Goal: Information Seeking & Learning: Understand process/instructions

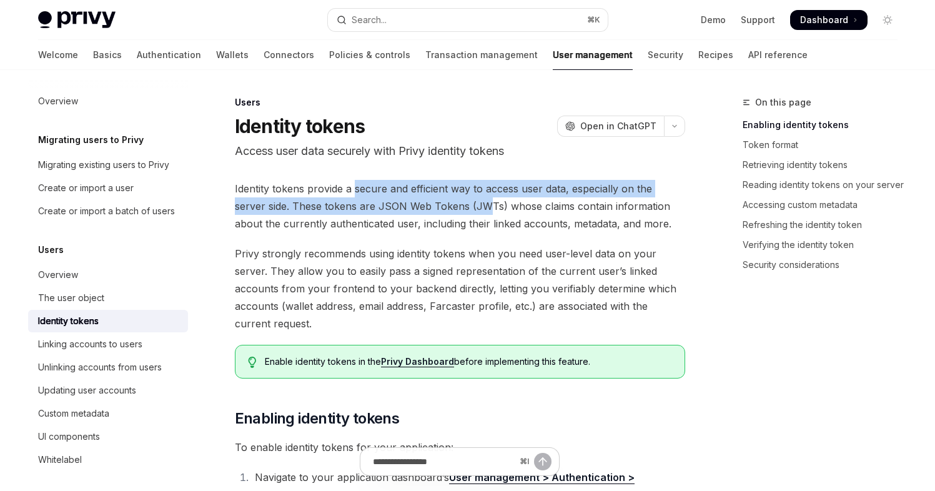
drag, startPoint x: 372, startPoint y: 201, endPoint x: 492, endPoint y: 236, distance: 124.4
click at [456, 211] on span "Identity tokens provide a secure and efficient way to access user data, especia…" at bounding box center [460, 206] width 451 height 52
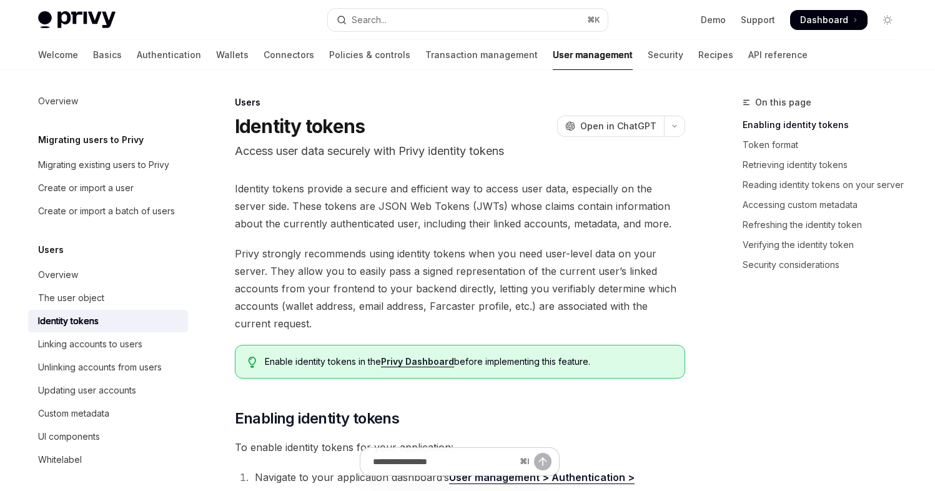
click at [557, 269] on span "Privy strongly recommends using identity tokens when you need user-level data o…" at bounding box center [460, 288] width 451 height 87
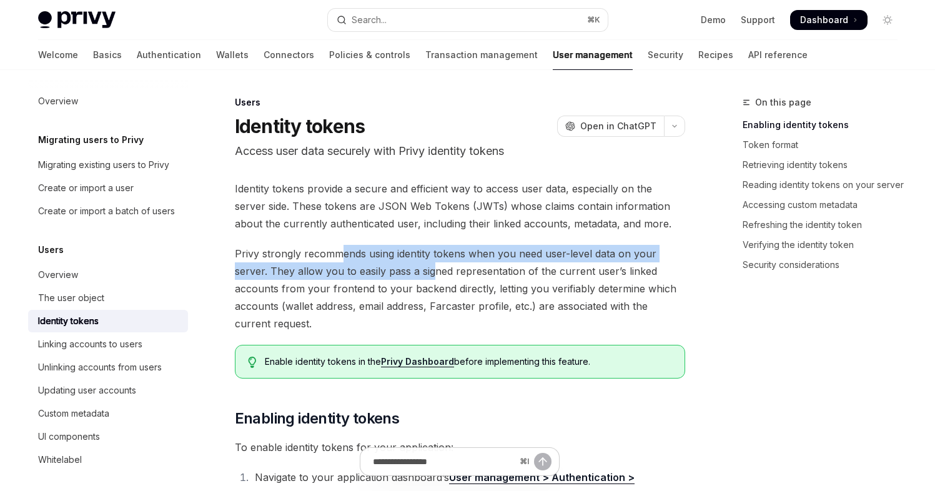
drag, startPoint x: 353, startPoint y: 264, endPoint x: 540, endPoint y: 291, distance: 188.8
click at [448, 284] on span "Privy strongly recommends using identity tokens when you need user-level data o…" at bounding box center [460, 288] width 451 height 87
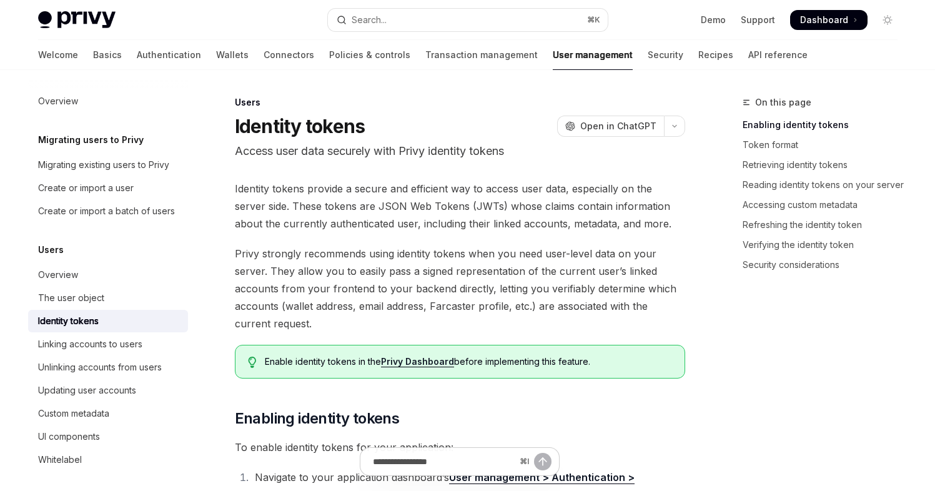
drag, startPoint x: 540, startPoint y: 291, endPoint x: 507, endPoint y: 281, distance: 34.6
click at [540, 291] on span "Privy strongly recommends using identity tokens when you need user-level data o…" at bounding box center [460, 288] width 451 height 87
drag, startPoint x: 374, startPoint y: 274, endPoint x: 576, endPoint y: 280, distance: 201.9
click at [553, 273] on span "Privy strongly recommends using identity tokens when you need user-level data o…" at bounding box center [460, 288] width 451 height 87
drag, startPoint x: 625, startPoint y: 283, endPoint x: 566, endPoint y: 284, distance: 59.4
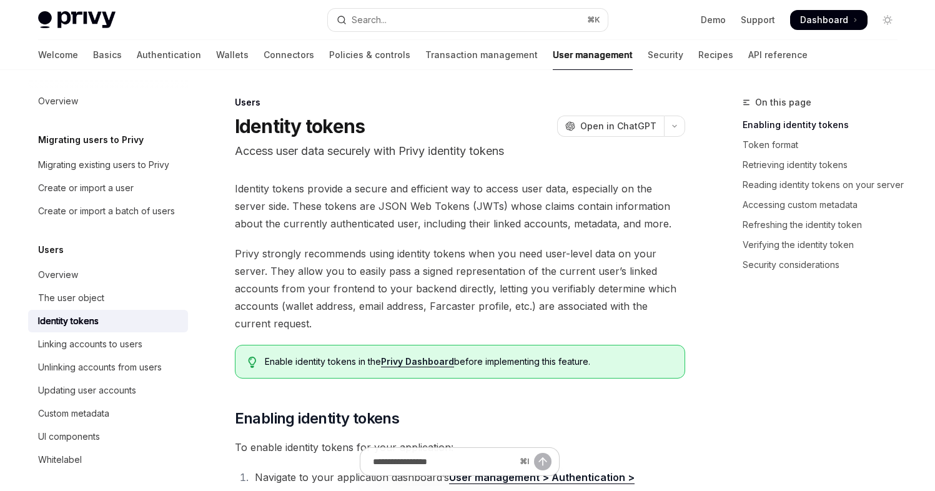
click at [624, 283] on span "Privy strongly recommends using identity tokens when you need user-level data o…" at bounding box center [460, 288] width 451 height 87
drag, startPoint x: 361, startPoint y: 282, endPoint x: 614, endPoint y: 282, distance: 252.5
click at [522, 286] on span "Privy strongly recommends using identity tokens when you need user-level data o…" at bounding box center [460, 288] width 451 height 87
click at [624, 281] on span "Privy strongly recommends using identity tokens when you need user-level data o…" at bounding box center [460, 288] width 451 height 87
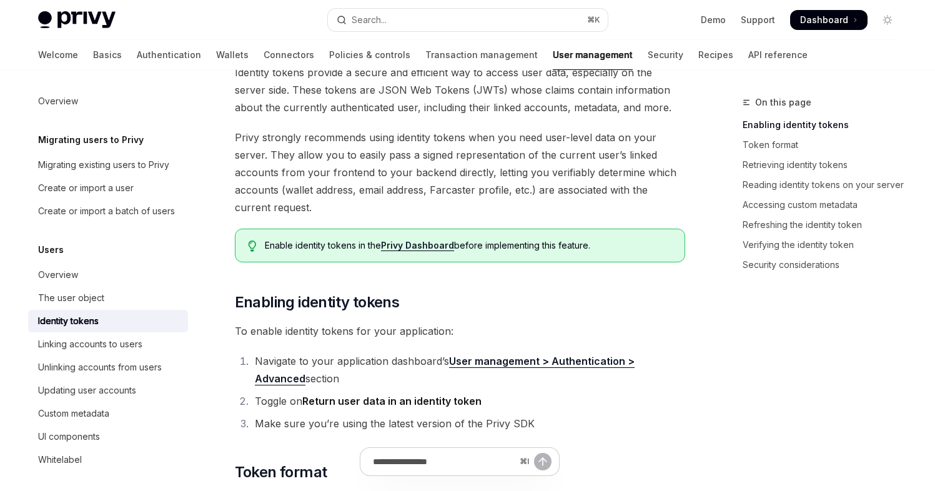
scroll to position [120, 0]
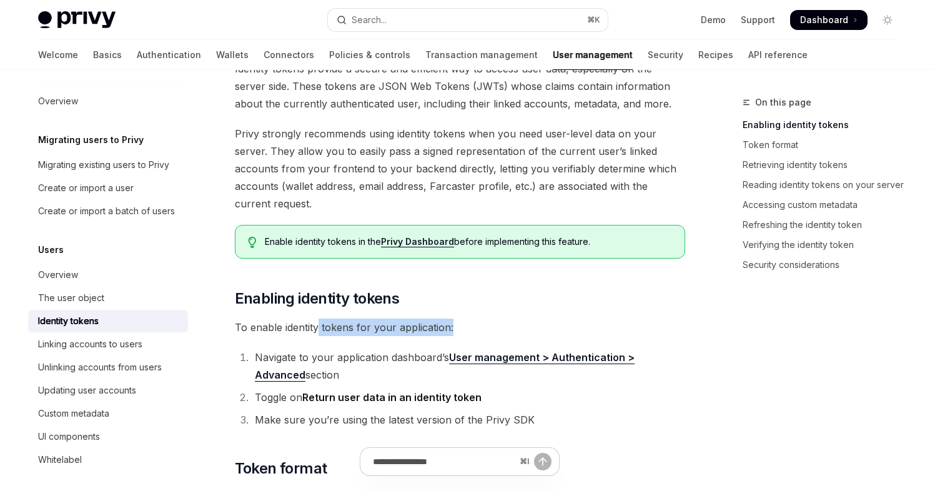
drag, startPoint x: 319, startPoint y: 331, endPoint x: 454, endPoint y: 330, distance: 134.3
click at [452, 330] on span "To enable identity tokens for your application:" at bounding box center [460, 327] width 451 height 17
click at [557, 329] on span "To enable identity tokens for your application:" at bounding box center [460, 327] width 451 height 17
drag, startPoint x: 354, startPoint y: 331, endPoint x: 454, endPoint y: 326, distance: 100.1
click at [454, 326] on span "To enable identity tokens for your application:" at bounding box center [460, 327] width 451 height 17
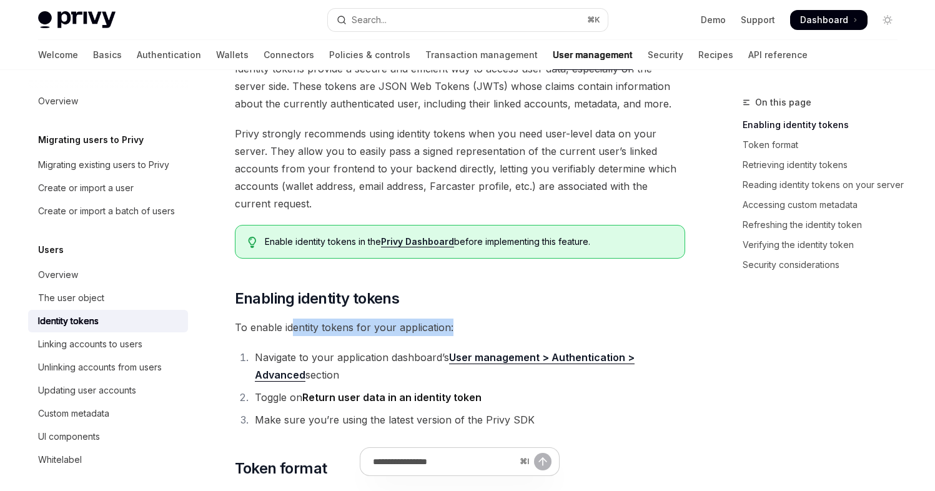
click at [539, 327] on span "To enable identity tokens for your application:" at bounding box center [460, 327] width 451 height 17
drag, startPoint x: 457, startPoint y: 326, endPoint x: 302, endPoint y: 332, distance: 155.1
click at [312, 327] on span "To enable identity tokens for your application:" at bounding box center [460, 327] width 451 height 17
click at [300, 332] on span "To enable identity tokens for your application:" at bounding box center [460, 327] width 451 height 17
drag, startPoint x: 304, startPoint y: 327, endPoint x: 498, endPoint y: 327, distance: 193.7
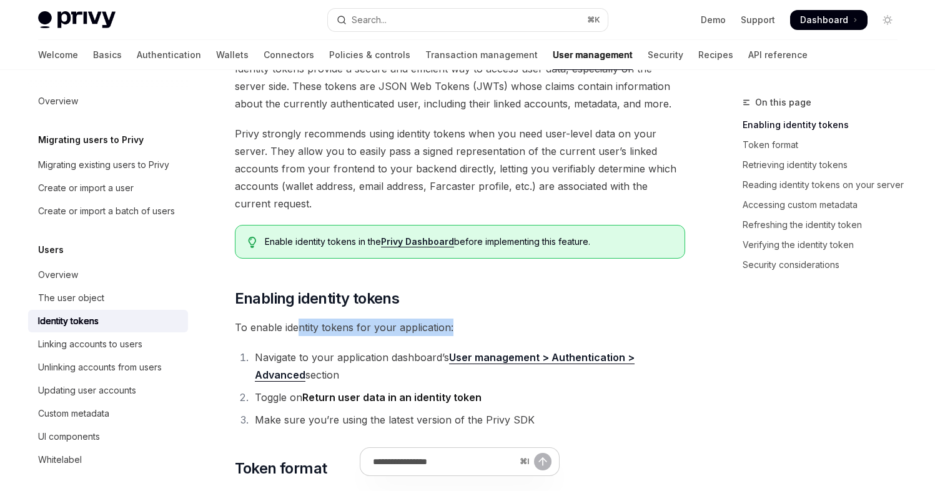
click at [497, 327] on span "To enable identity tokens for your application:" at bounding box center [460, 327] width 451 height 17
click at [562, 327] on span "To enable identity tokens for your application:" at bounding box center [460, 327] width 451 height 17
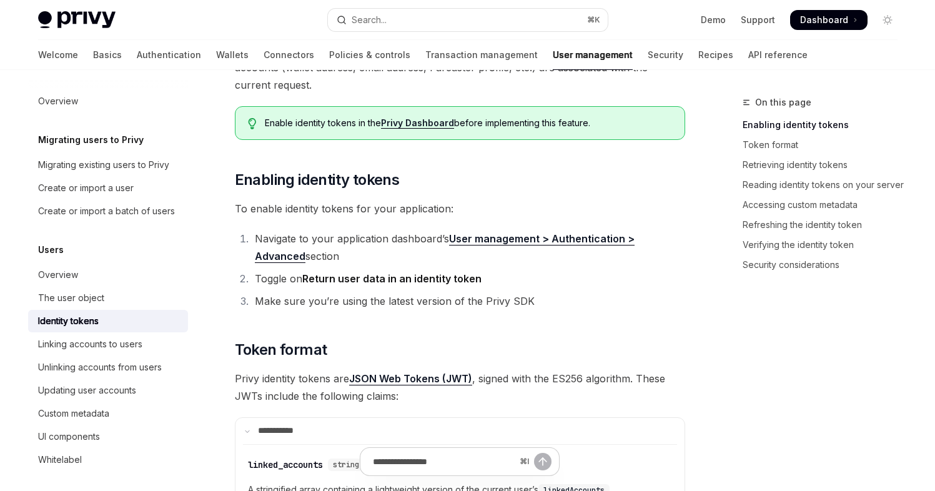
scroll to position [310, 0]
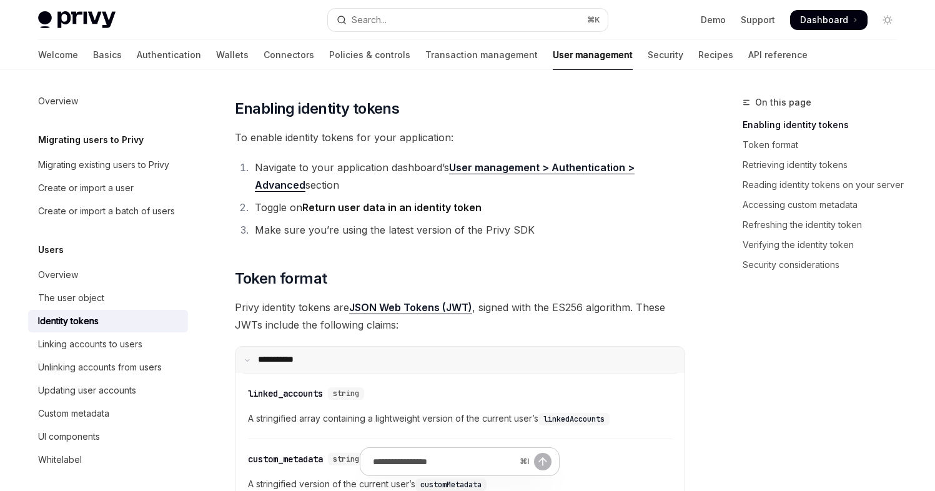
click at [496, 358] on summary "**** ******" at bounding box center [460, 360] width 449 height 26
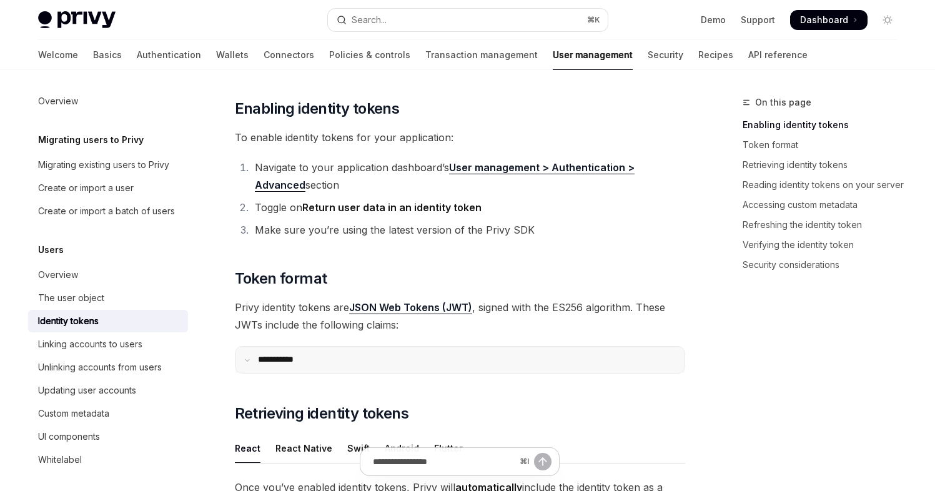
click at [496, 358] on summary "**** ******" at bounding box center [460, 360] width 449 height 26
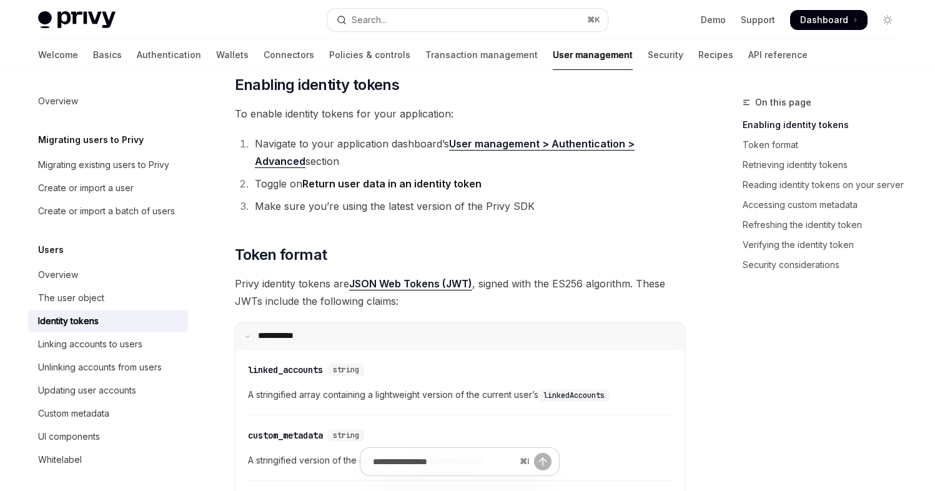
scroll to position [352, 0]
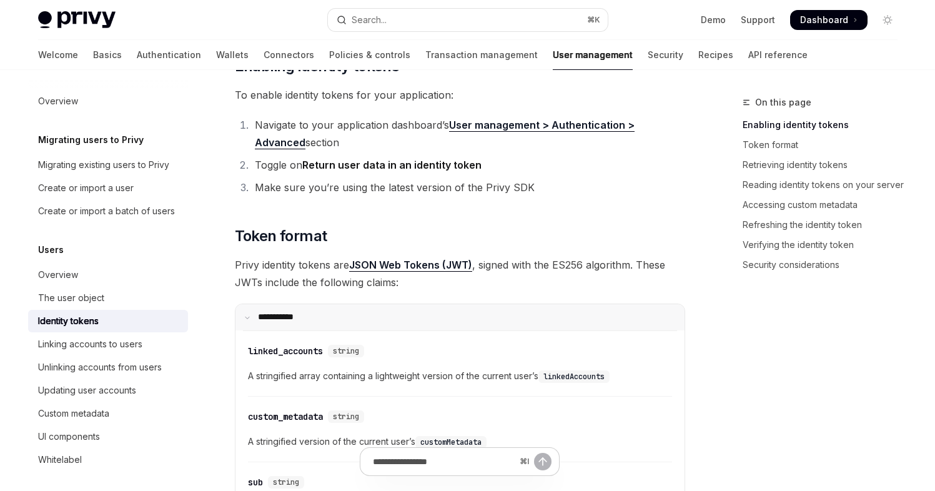
click at [474, 325] on summary "**** ******" at bounding box center [460, 317] width 449 height 26
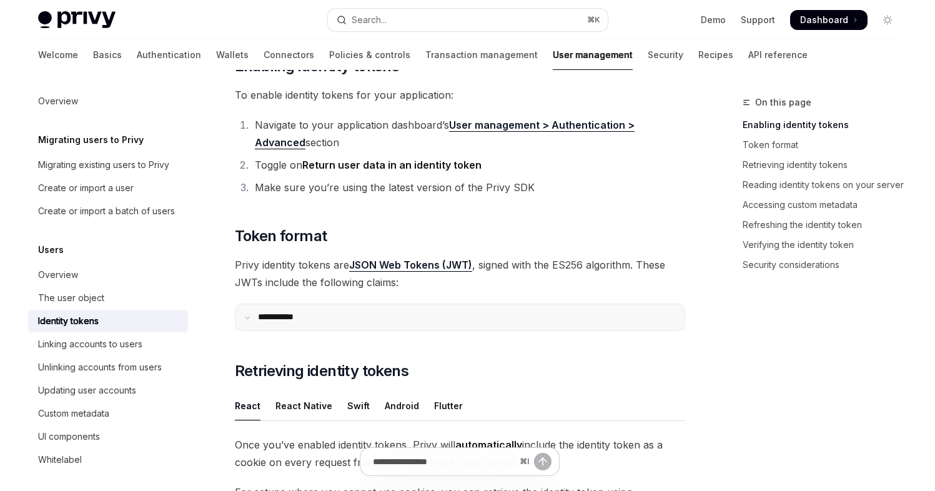
click at [493, 324] on summary "**** ******" at bounding box center [460, 317] width 449 height 26
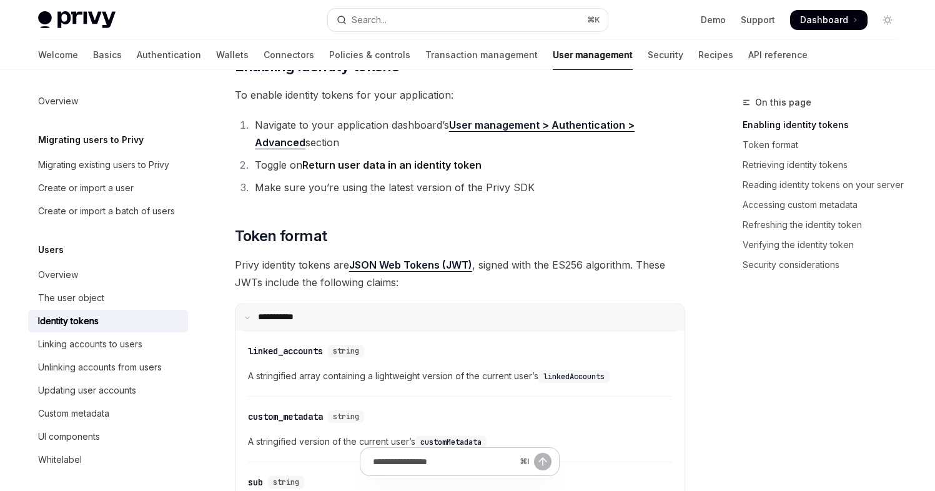
click at [521, 320] on summary "**** ******" at bounding box center [460, 317] width 449 height 26
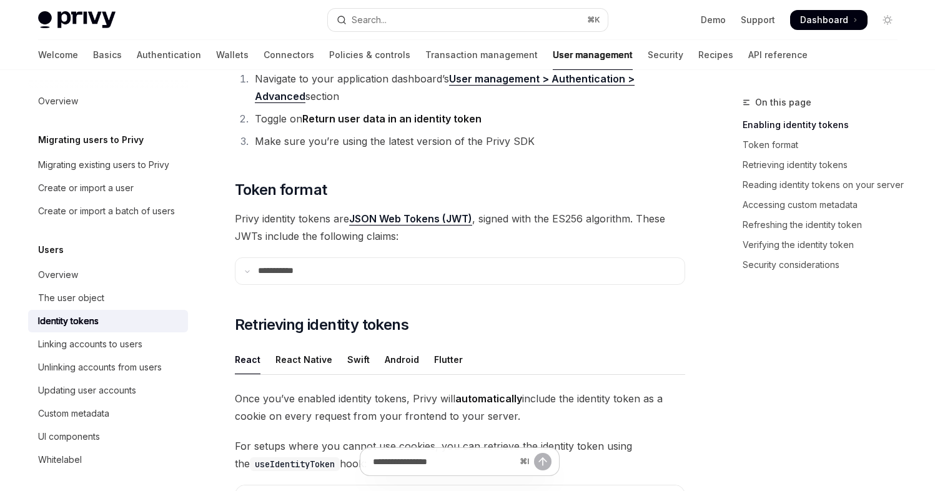
scroll to position [428, 0]
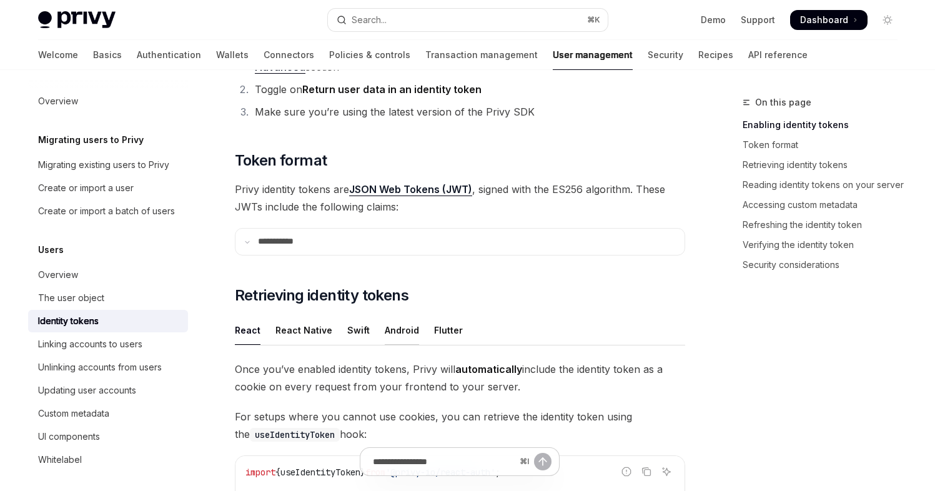
click at [403, 334] on div "Android" at bounding box center [402, 330] width 34 height 29
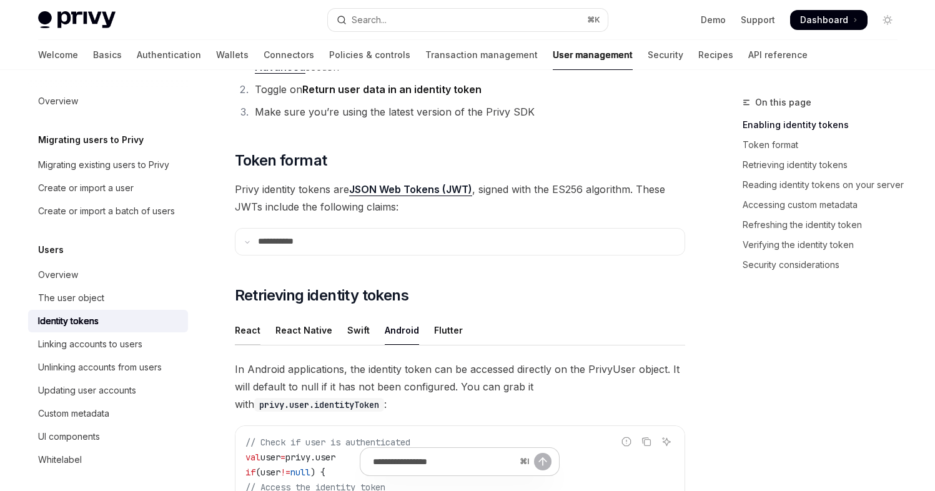
click at [244, 336] on div "React" at bounding box center [248, 330] width 26 height 29
type textarea "*"
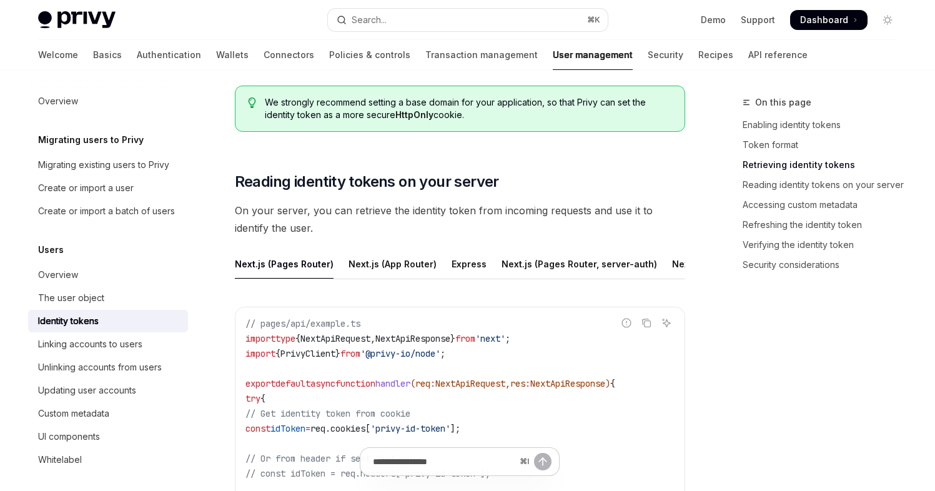
scroll to position [1129, 0]
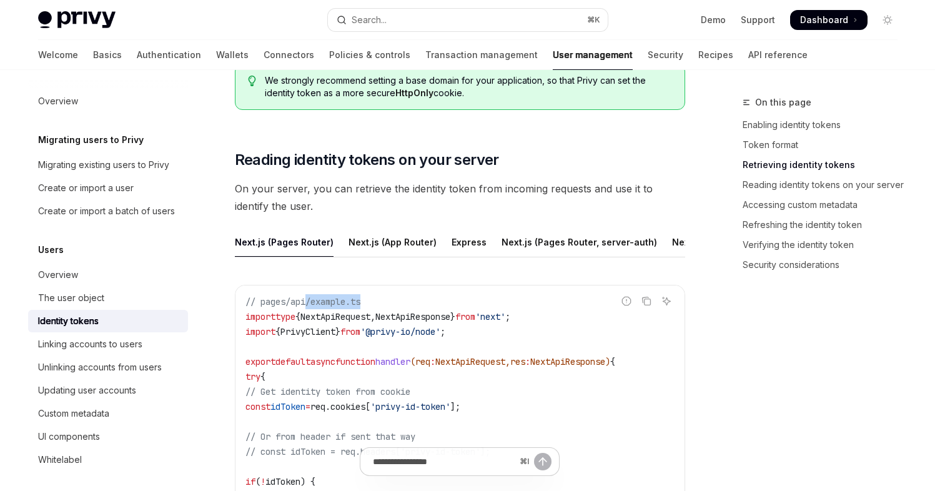
drag, startPoint x: 307, startPoint y: 312, endPoint x: 457, endPoint y: 315, distance: 150.6
drag, startPoint x: 401, startPoint y: 307, endPoint x: 278, endPoint y: 312, distance: 122.6
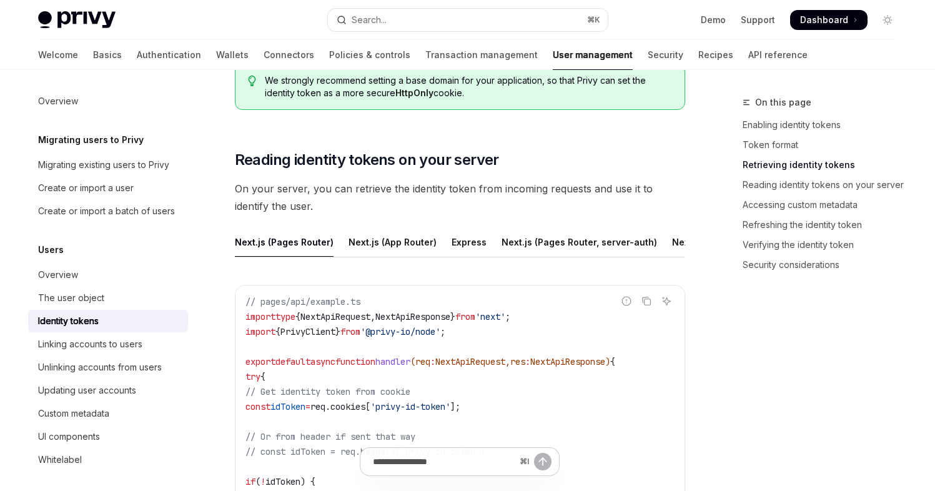
drag, startPoint x: 267, startPoint y: 319, endPoint x: 286, endPoint y: 328, distance: 20.7
click at [267, 319] on span "import" at bounding box center [261, 316] width 30 height 11
drag, startPoint x: 348, startPoint y: 321, endPoint x: 517, endPoint y: 326, distance: 168.8
click at [448, 322] on span "import type { NextApiRequest , NextApiResponse } from 'next' ;" at bounding box center [378, 316] width 265 height 11
click at [506, 322] on span "'next'" at bounding box center [491, 316] width 30 height 11
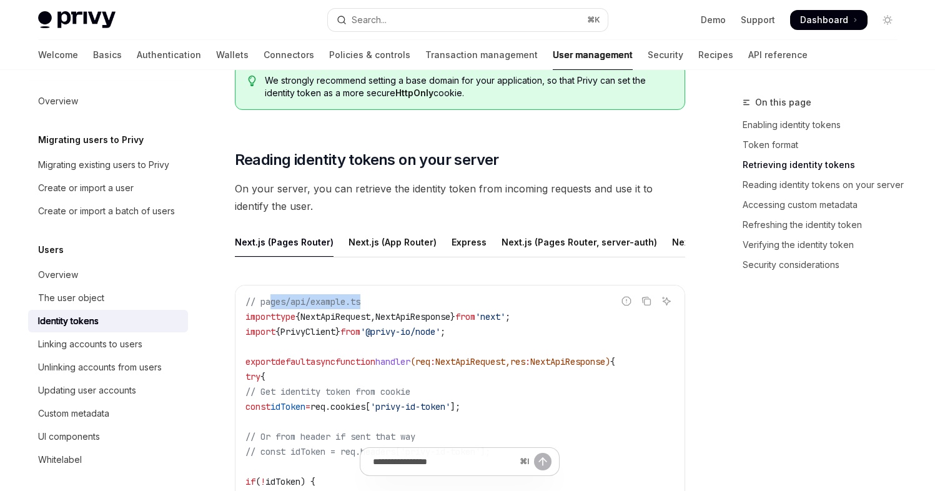
drag, startPoint x: 274, startPoint y: 318, endPoint x: 406, endPoint y: 322, distance: 132.5
click at [437, 322] on span "NextApiResponse" at bounding box center [413, 316] width 75 height 11
drag, startPoint x: 291, startPoint y: 327, endPoint x: 501, endPoint y: 331, distance: 210.0
click at [501, 322] on span "import type { NextApiRequest , NextApiResponse } from 'next' ;" at bounding box center [378, 316] width 265 height 11
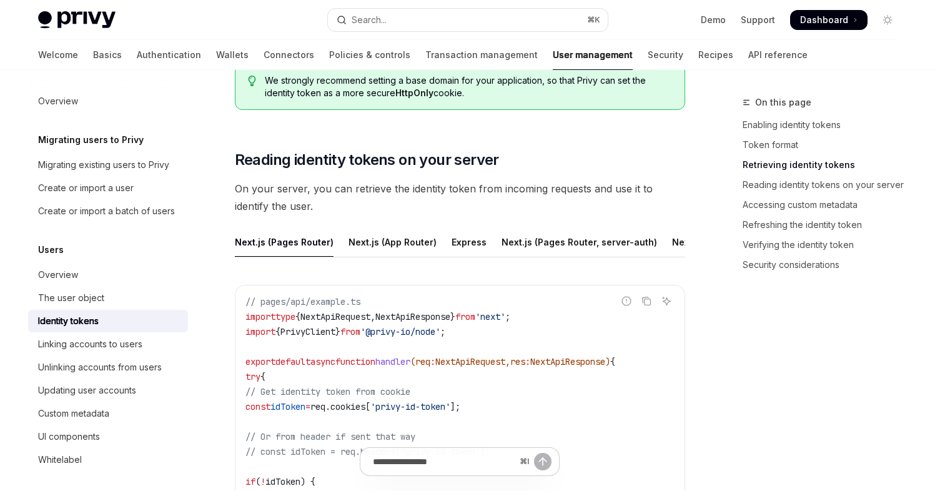
drag, startPoint x: 482, startPoint y: 369, endPoint x: 467, endPoint y: 359, distance: 18.5
click at [481, 367] on span "NextApiRequest" at bounding box center [471, 361] width 70 height 11
drag, startPoint x: 499, startPoint y: 347, endPoint x: 350, endPoint y: 347, distance: 149.3
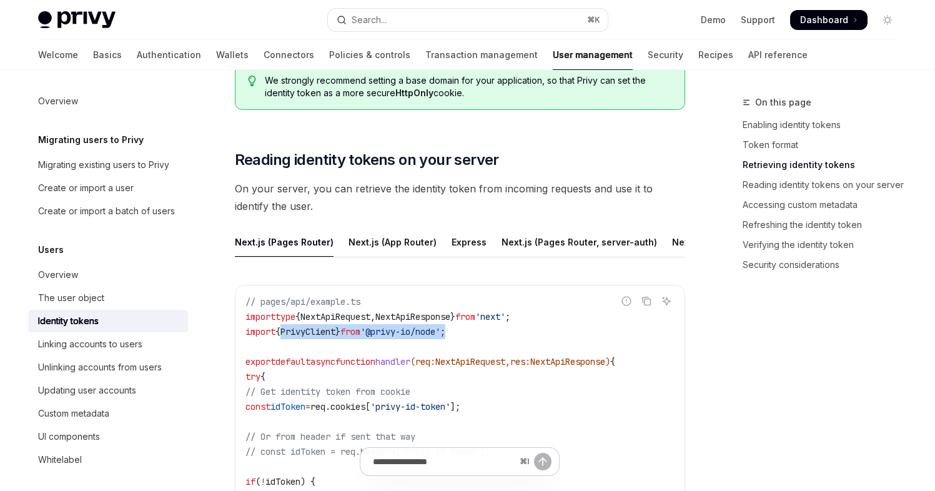
drag, startPoint x: 335, startPoint y: 343, endPoint x: 517, endPoint y: 383, distance: 186.8
drag, startPoint x: 407, startPoint y: 379, endPoint x: 397, endPoint y: 376, distance: 9.7
drag, startPoint x: 304, startPoint y: 339, endPoint x: 471, endPoint y: 346, distance: 167.0
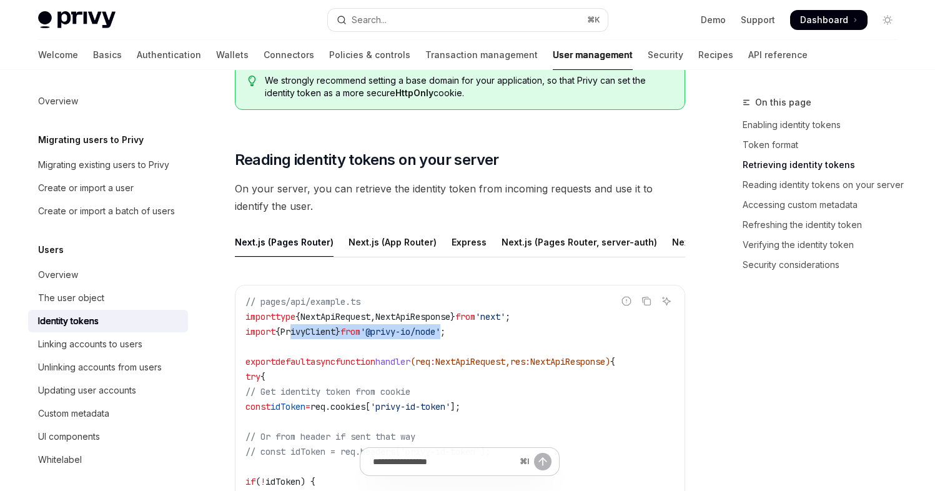
click at [446, 337] on span "import { PrivyClient } from '@privy-io/node' ;" at bounding box center [346, 331] width 200 height 11
drag, startPoint x: 325, startPoint y: 370, endPoint x: 452, endPoint y: 376, distance: 127.0
click at [302, 396] on span "// Get identity token from cookie" at bounding box center [328, 391] width 165 height 11
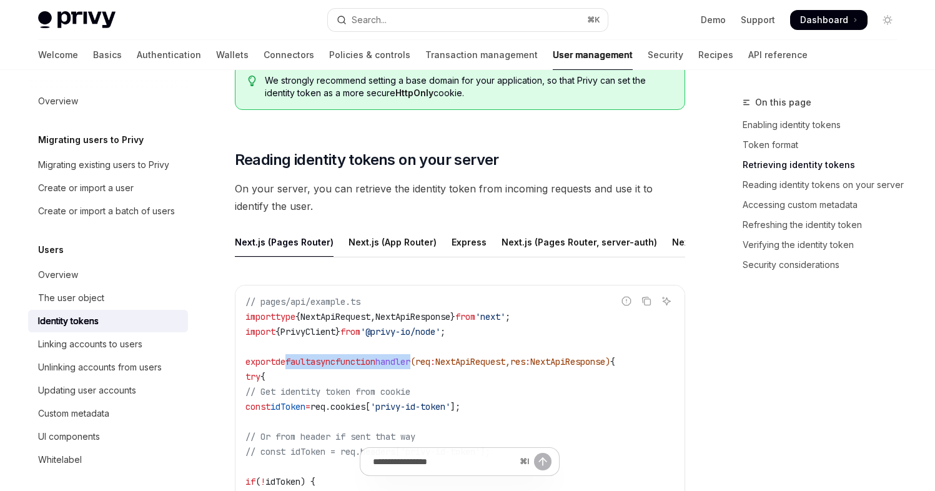
drag, startPoint x: 290, startPoint y: 372, endPoint x: 471, endPoint y: 381, distance: 181.4
click at [437, 367] on span "export default async function handler ( req : NextApiRequest , res : NextApiRes…" at bounding box center [431, 361] width 370 height 11
click at [606, 367] on span "NextApiResponse" at bounding box center [568, 361] width 75 height 11
drag, startPoint x: 616, startPoint y: 371, endPoint x: 379, endPoint y: 373, distance: 236.8
click at [382, 367] on span "export default async function handler ( req : NextApiRequest , res : NextApiRes…" at bounding box center [431, 361] width 370 height 11
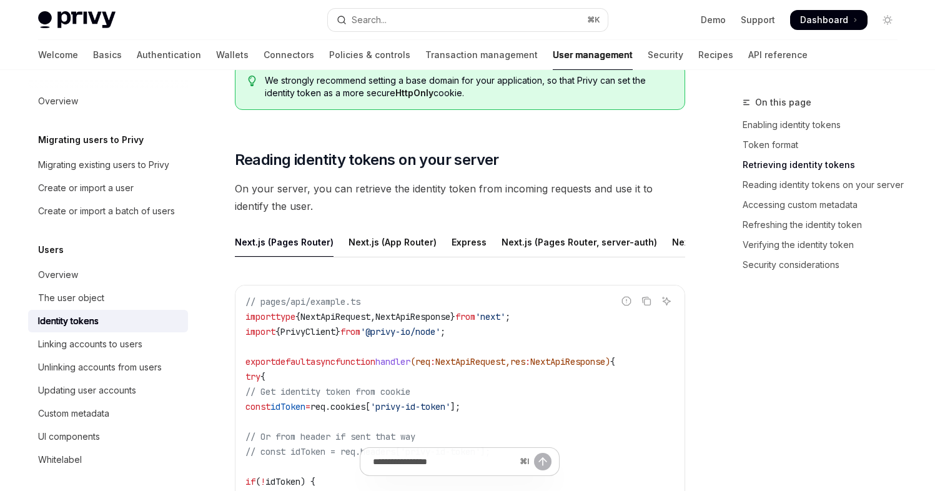
drag, startPoint x: 299, startPoint y: 372, endPoint x: 519, endPoint y: 372, distance: 220.6
click at [497, 367] on span "export default async function handler ( req : NextApiRequest , res : NextApiRes…" at bounding box center [431, 361] width 370 height 11
drag, startPoint x: 618, startPoint y: 373, endPoint x: 372, endPoint y: 376, distance: 245.6
click at [408, 367] on span "export default async function handler ( req : NextApiRequest , res : NextApiRes…" at bounding box center [431, 361] width 370 height 11
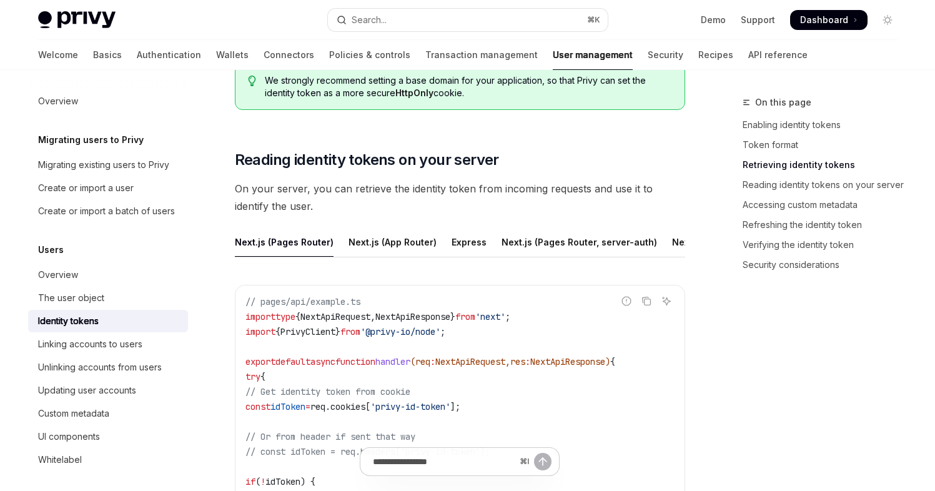
drag, startPoint x: 331, startPoint y: 381, endPoint x: 309, endPoint y: 376, distance: 22.0
drag, startPoint x: 281, startPoint y: 368, endPoint x: 542, endPoint y: 368, distance: 261.8
click at [502, 367] on span "export default async function handler ( req : NextApiRequest , res : NextApiRes…" at bounding box center [431, 361] width 370 height 11
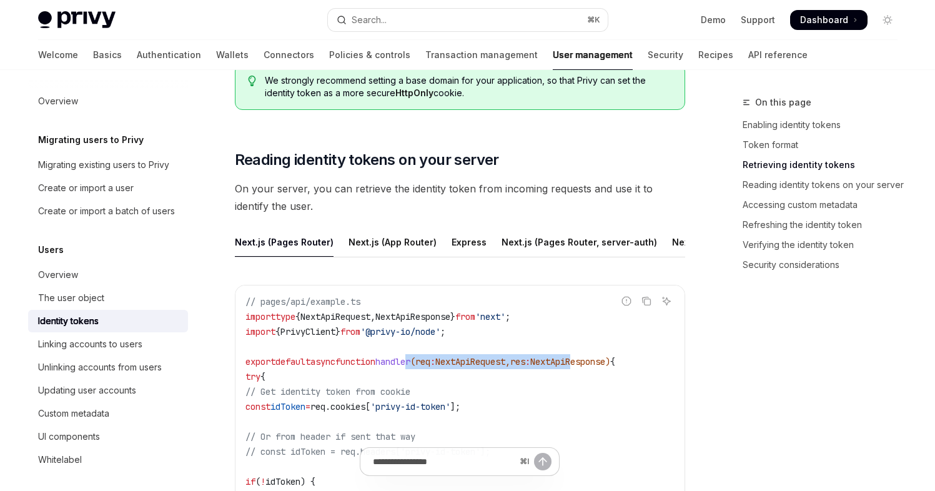
drag, startPoint x: 617, startPoint y: 371, endPoint x: 372, endPoint y: 385, distance: 245.3
click at [430, 367] on span "export default async function handler ( req : NextApiRequest , res : NextApiRes…" at bounding box center [431, 361] width 370 height 11
drag, startPoint x: 425, startPoint y: 374, endPoint x: 539, endPoint y: 373, distance: 113.7
click at [476, 367] on span "export default async function handler ( req : NextApiRequest , res : NextApiRes…" at bounding box center [431, 361] width 370 height 11
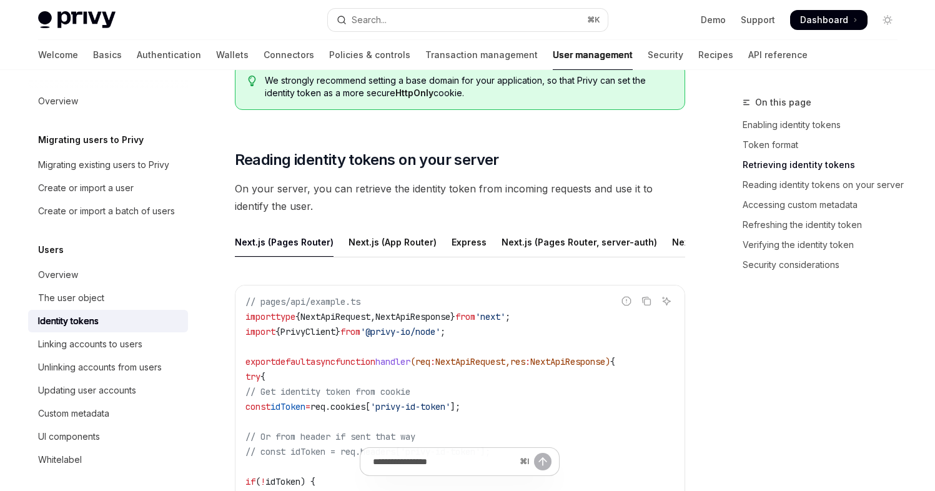
click at [606, 367] on span "NextApiResponse" at bounding box center [568, 361] width 75 height 11
drag, startPoint x: 548, startPoint y: 370, endPoint x: 418, endPoint y: 369, distance: 130.0
click at [418, 367] on span "export default async function handler ( req : NextApiRequest , res : NextApiRes…" at bounding box center [431, 361] width 370 height 11
drag, startPoint x: 339, startPoint y: 376, endPoint x: 602, endPoint y: 392, distance: 263.6
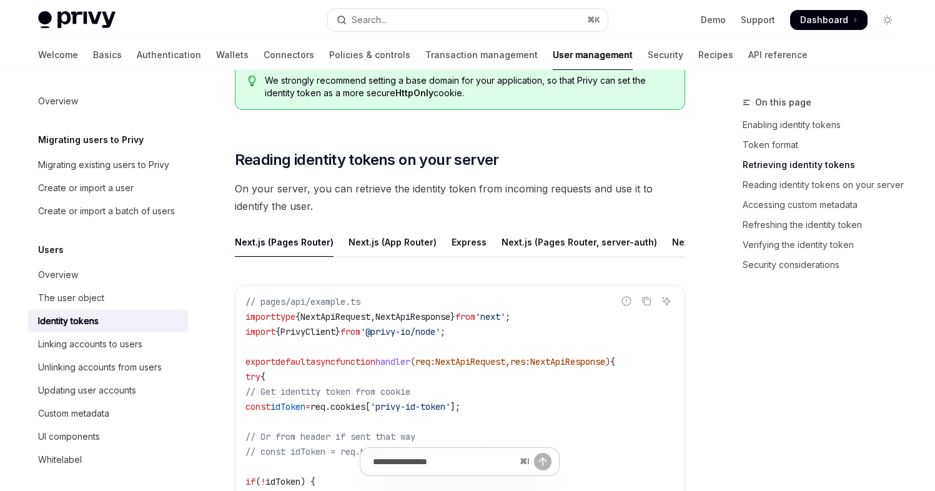
click at [599, 367] on span "NextApiResponse" at bounding box center [568, 361] width 75 height 11
drag, startPoint x: 526, startPoint y: 372, endPoint x: 334, endPoint y: 376, distance: 191.2
click at [440, 367] on span "export default async function handler ( req : NextApiRequest , res : NextApiRes…" at bounding box center [431, 361] width 370 height 11
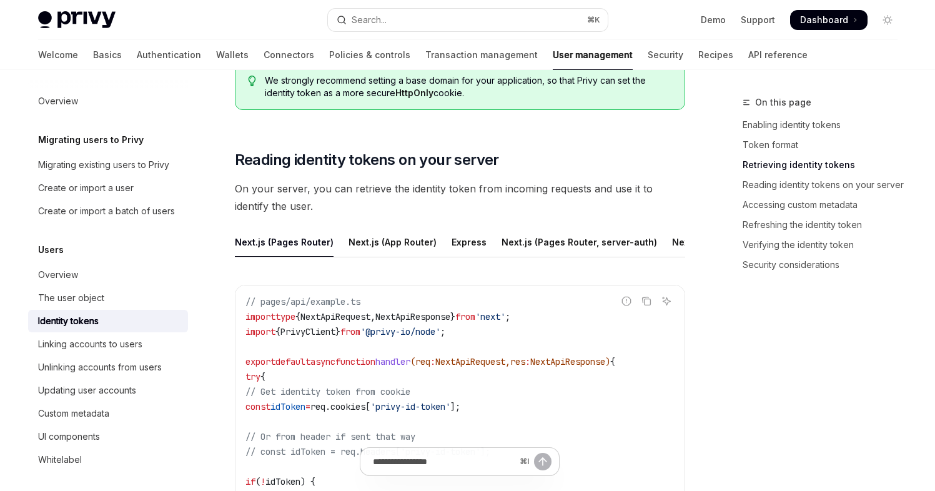
drag, startPoint x: 304, startPoint y: 371, endPoint x: 496, endPoint y: 394, distance: 193.3
click at [423, 367] on span "export default async function handler ( req : NextApiRequest , res : NextApiRes…" at bounding box center [431, 361] width 370 height 11
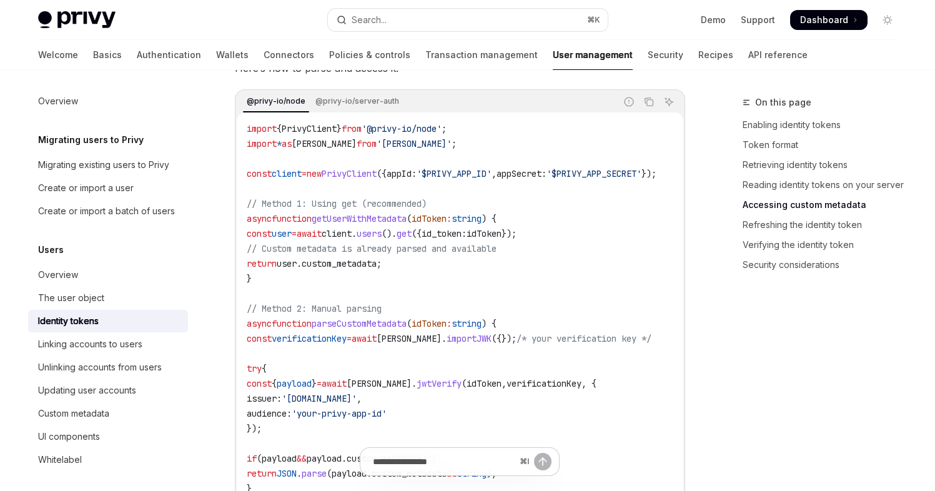
scroll to position [1951, 0]
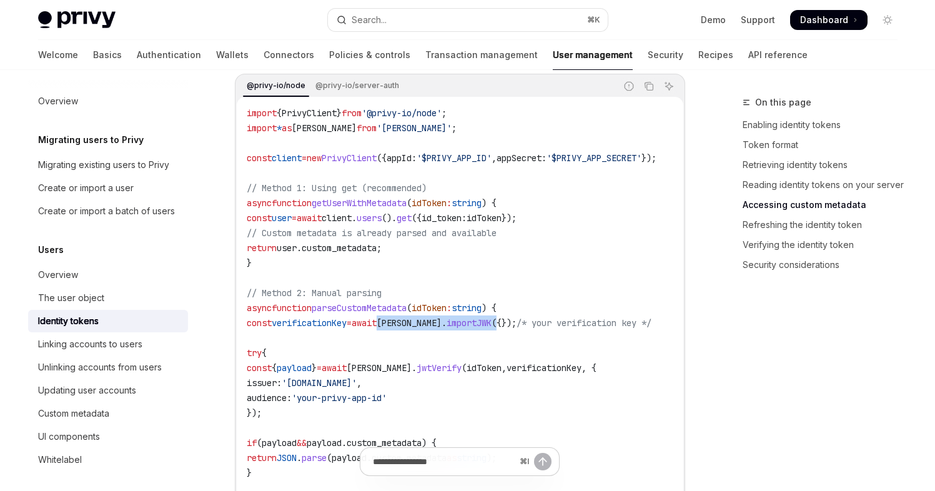
drag, startPoint x: 467, startPoint y: 336, endPoint x: 494, endPoint y: 335, distance: 26.9
click at [494, 329] on span "const verificationKey = await [PERSON_NAME] . importJWK ({}); /* your verificat…" at bounding box center [449, 322] width 405 height 11
click at [587, 357] on code "import { PrivyClient } from '@privy-io/node' ; import * as [PERSON_NAME] from '…" at bounding box center [467, 346] width 440 height 480
drag, startPoint x: 289, startPoint y: 336, endPoint x: 617, endPoint y: 339, distance: 328.1
click at [617, 329] on span "const verificationKey = await [PERSON_NAME] . importJWK ({}); /* your verificat…" at bounding box center [449, 322] width 405 height 11
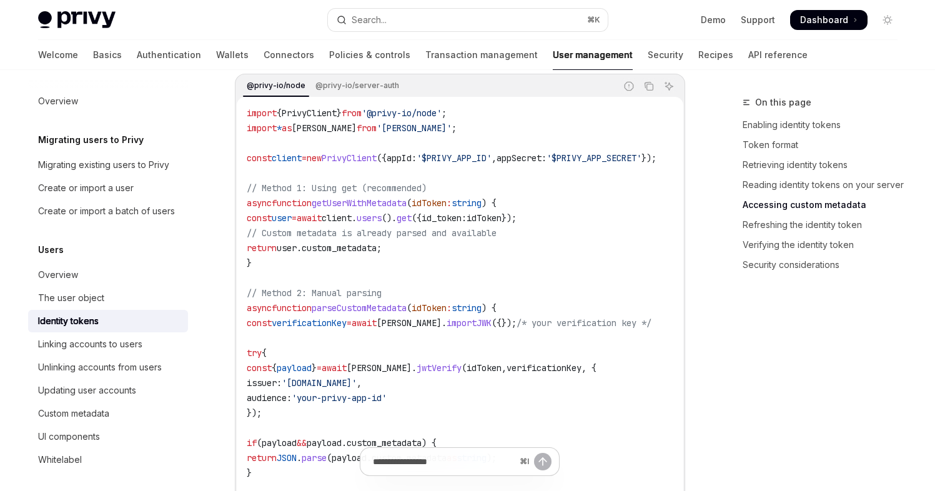
click at [627, 373] on code "import { PrivyClient } from '@privy-io/node' ; import * as [PERSON_NAME] from '…" at bounding box center [467, 346] width 440 height 480
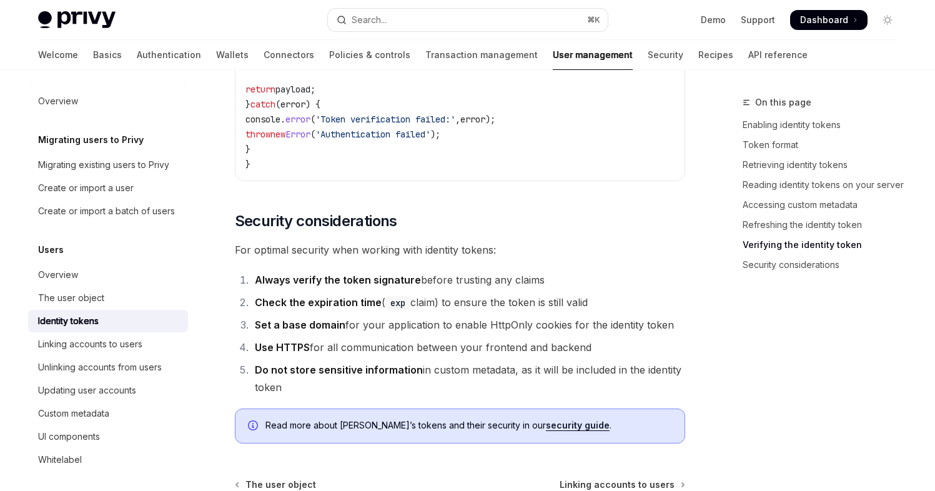
scroll to position [3707, 0]
